Goal: Task Accomplishment & Management: Manage account settings

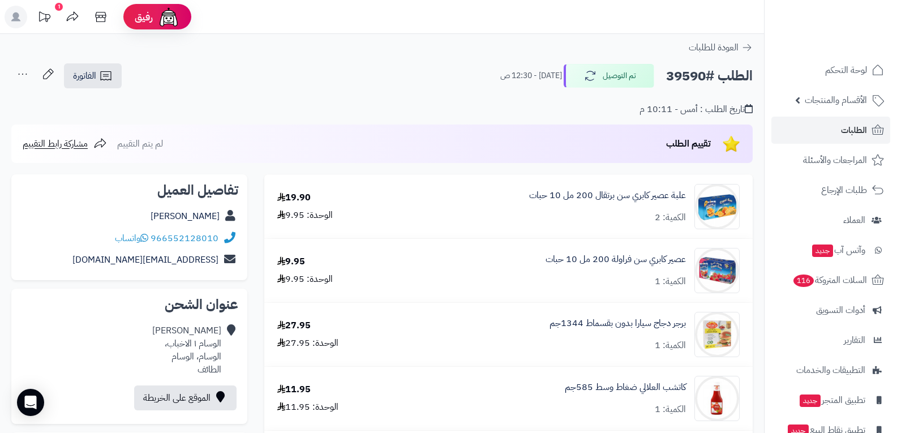
scroll to position [2490, 0]
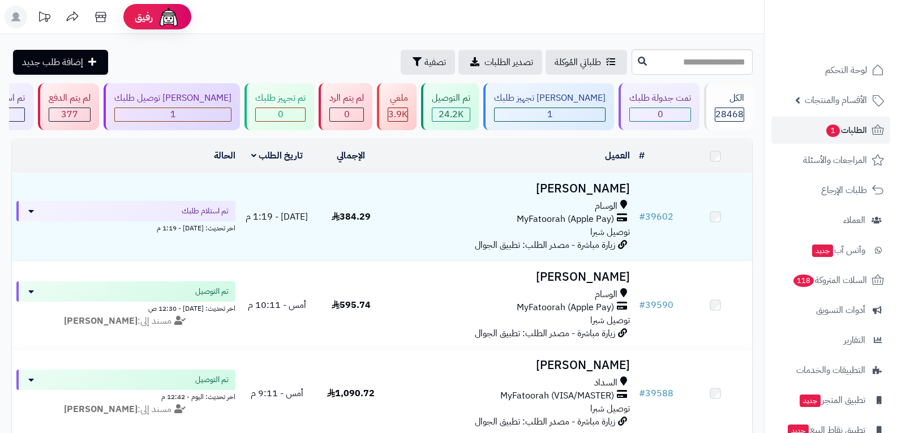
scroll to position [45, 0]
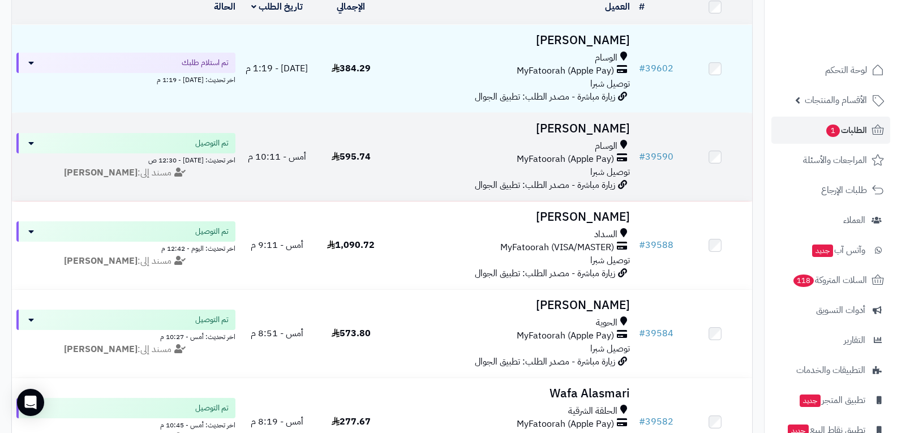
scroll to position [214, 0]
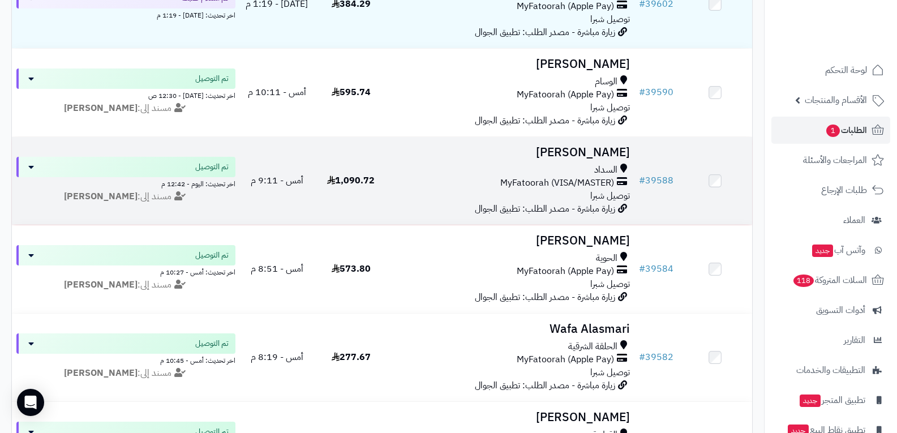
click at [392, 187] on td "ايمان رومان السداد MyFatoorah (VISA/MASTER) توصيل شبرا زيارة مباشرة - مصدر الطل…" at bounding box center [511, 181] width 247 height 88
click at [543, 187] on span "MyFatoorah (VISA/MASTER)" at bounding box center [557, 183] width 114 height 13
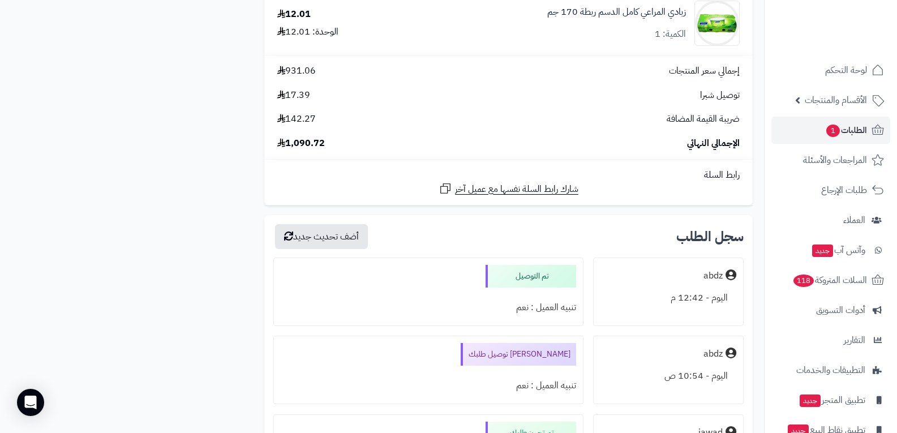
scroll to position [3112, 0]
